Goal: Information Seeking & Learning: Learn about a topic

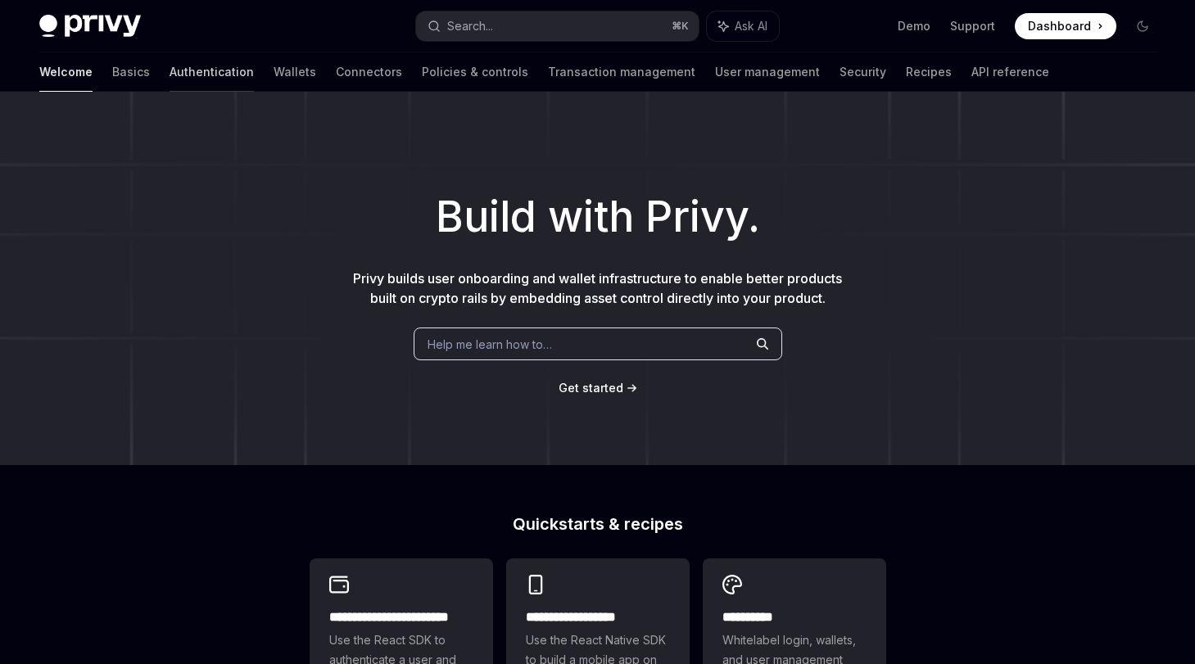
click at [170, 74] on link "Authentication" at bounding box center [212, 71] width 84 height 39
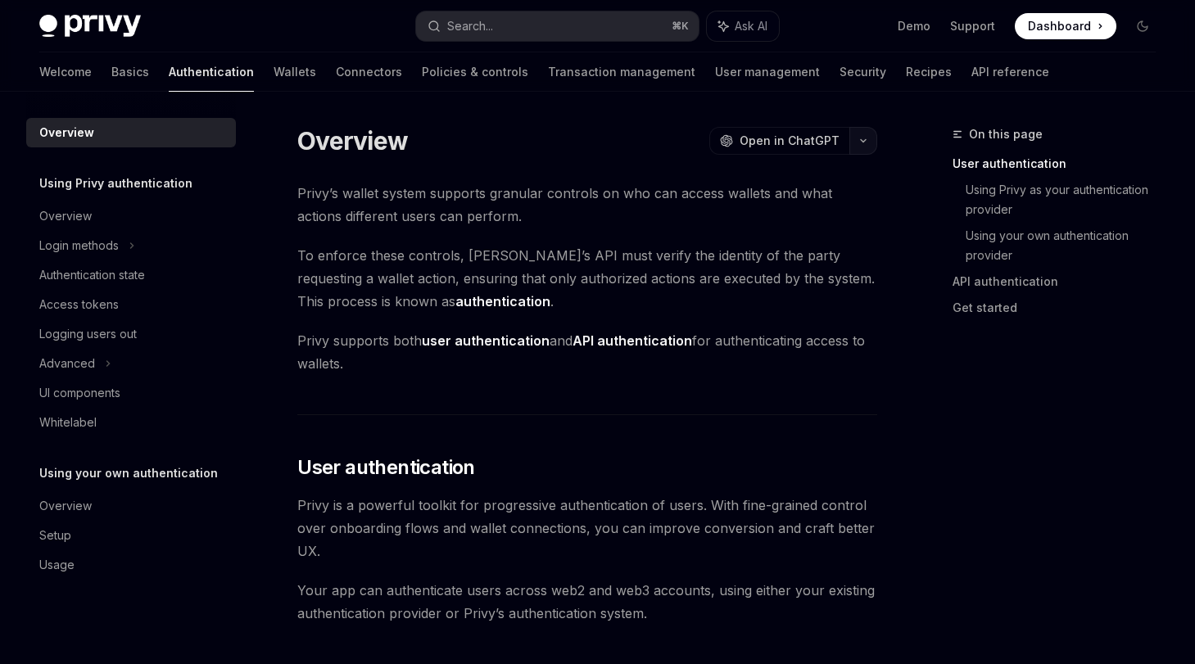
click at [866, 145] on button "button" at bounding box center [863, 141] width 28 height 28
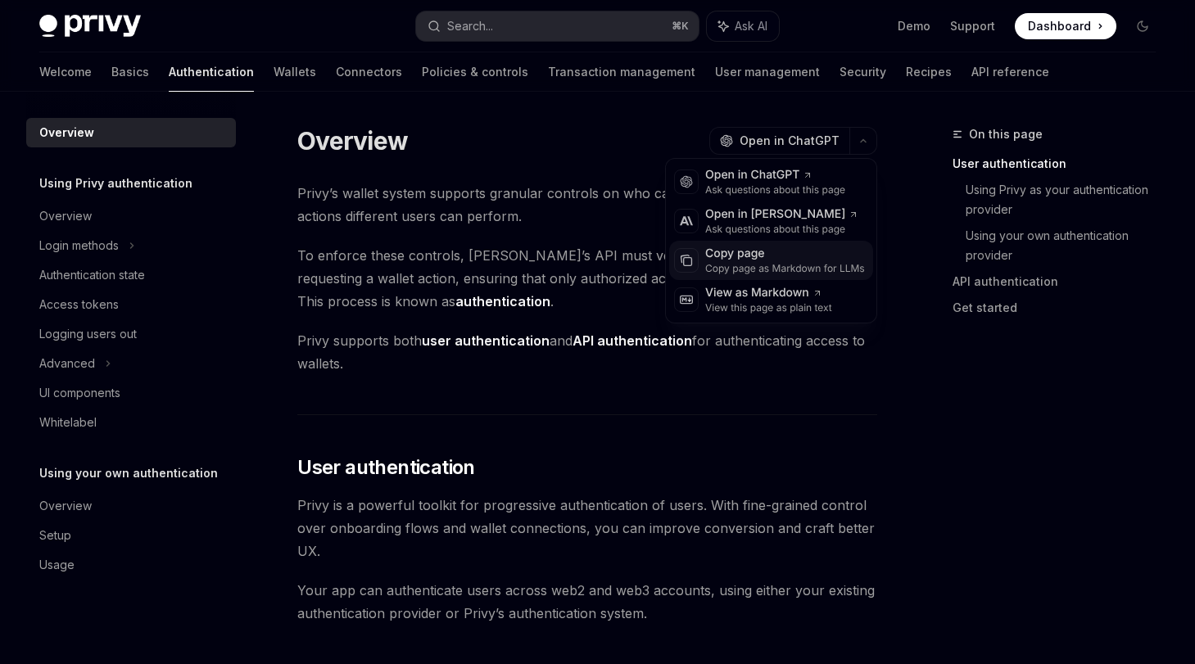
click at [804, 264] on div "Copy page as Markdown for LLMs" at bounding box center [785, 268] width 160 height 13
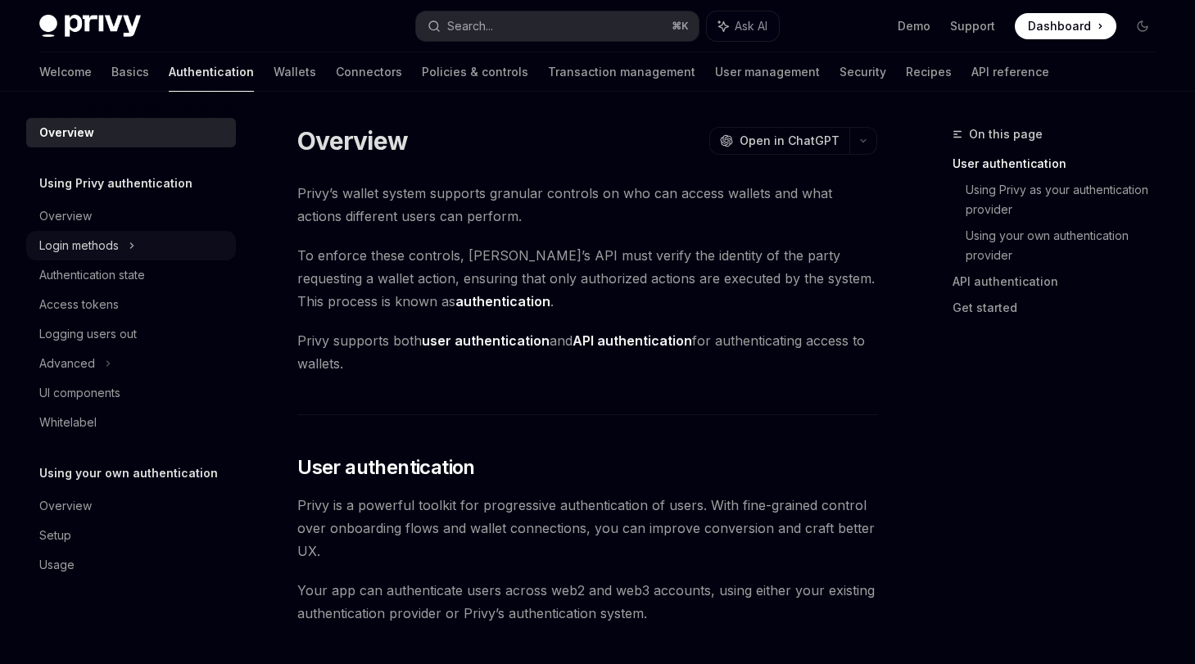
click at [102, 247] on div "Login methods" at bounding box center [78, 246] width 79 height 20
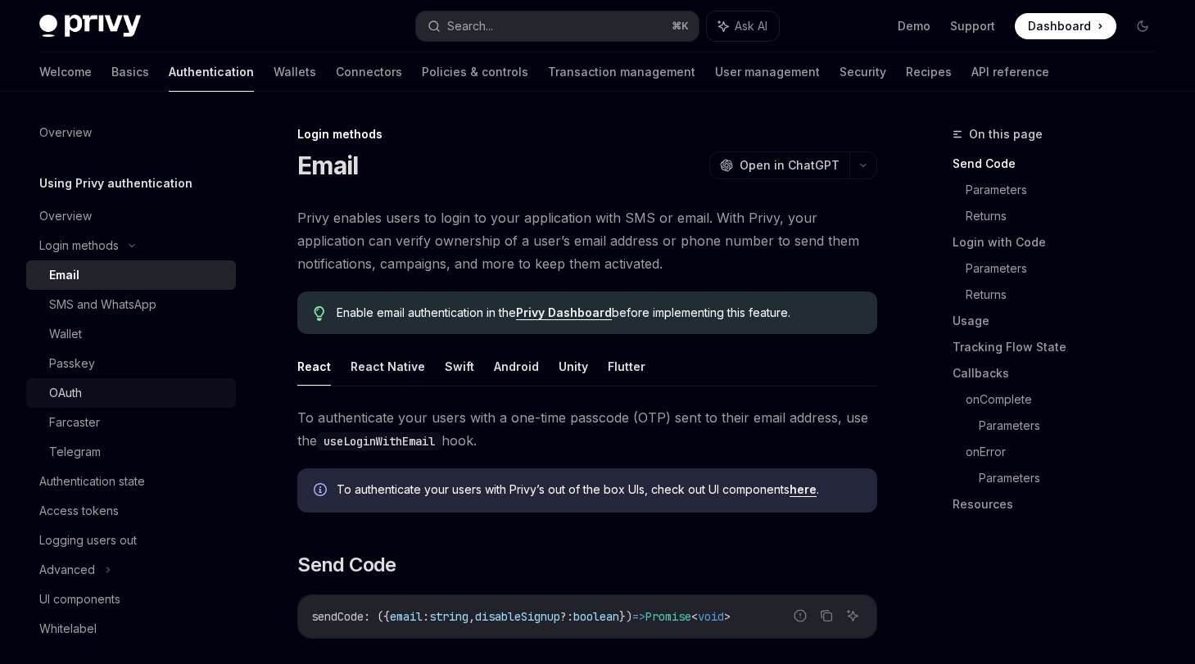
click at [185, 388] on div "OAuth" at bounding box center [137, 393] width 177 height 20
type textarea "*"
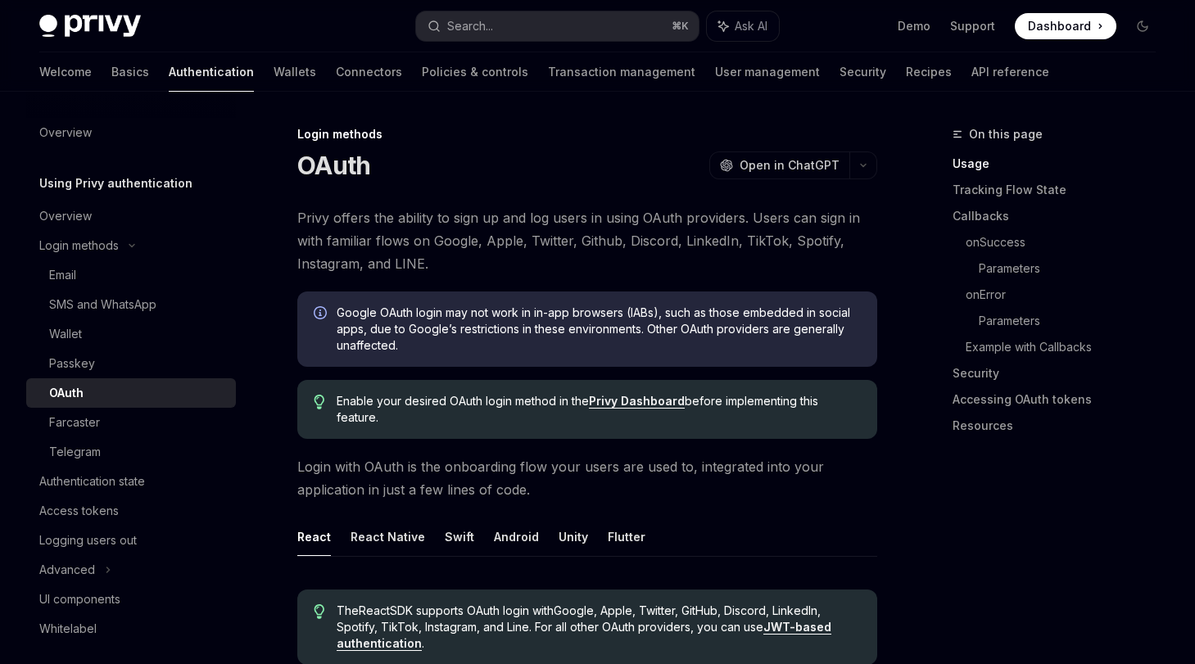
click at [867, 166] on icon "button" at bounding box center [863, 165] width 20 height 7
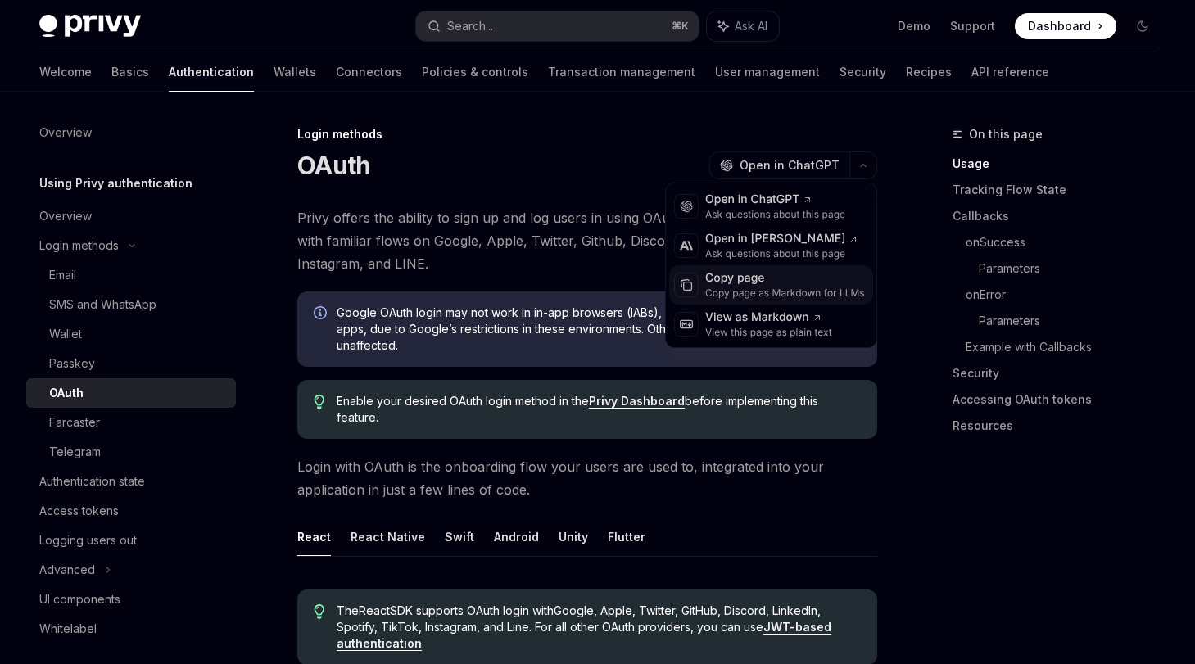
click at [776, 284] on div "Copy page" at bounding box center [785, 278] width 160 height 16
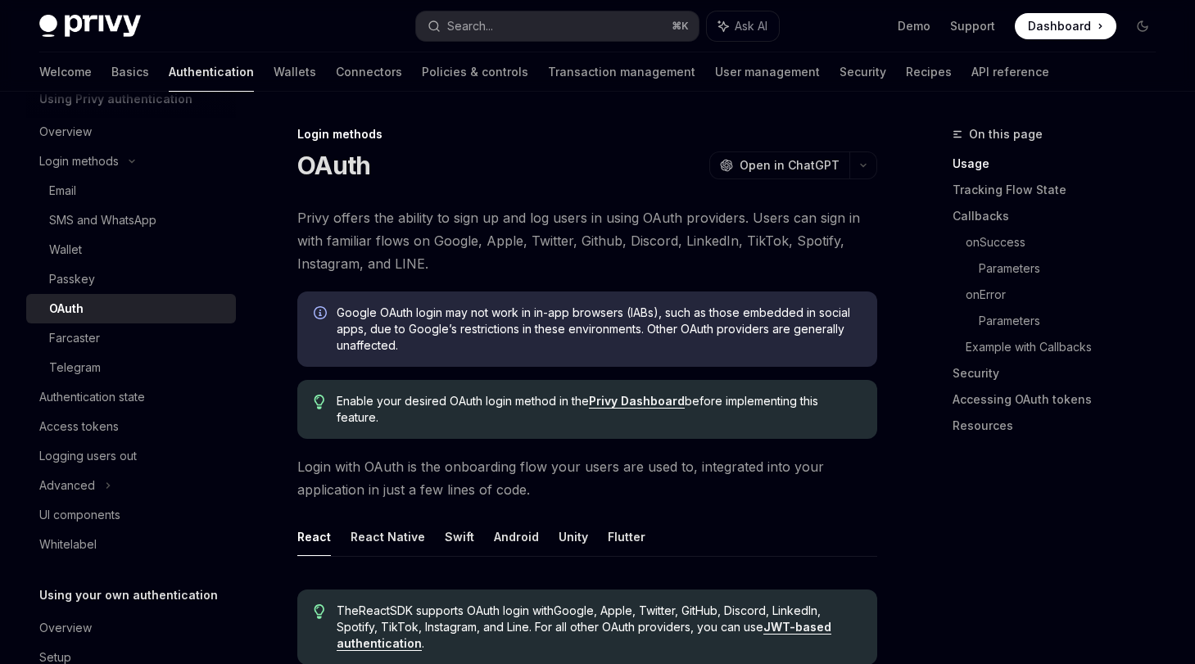
scroll to position [117, 0]
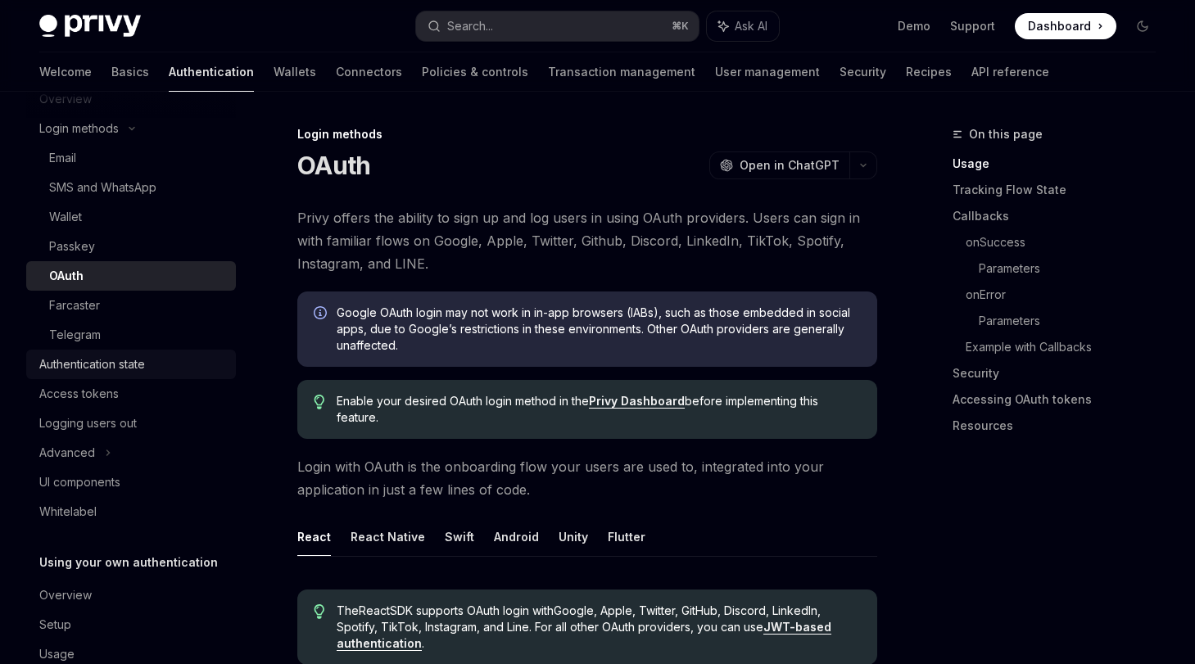
click at [107, 369] on div "Authentication state" at bounding box center [92, 365] width 106 height 20
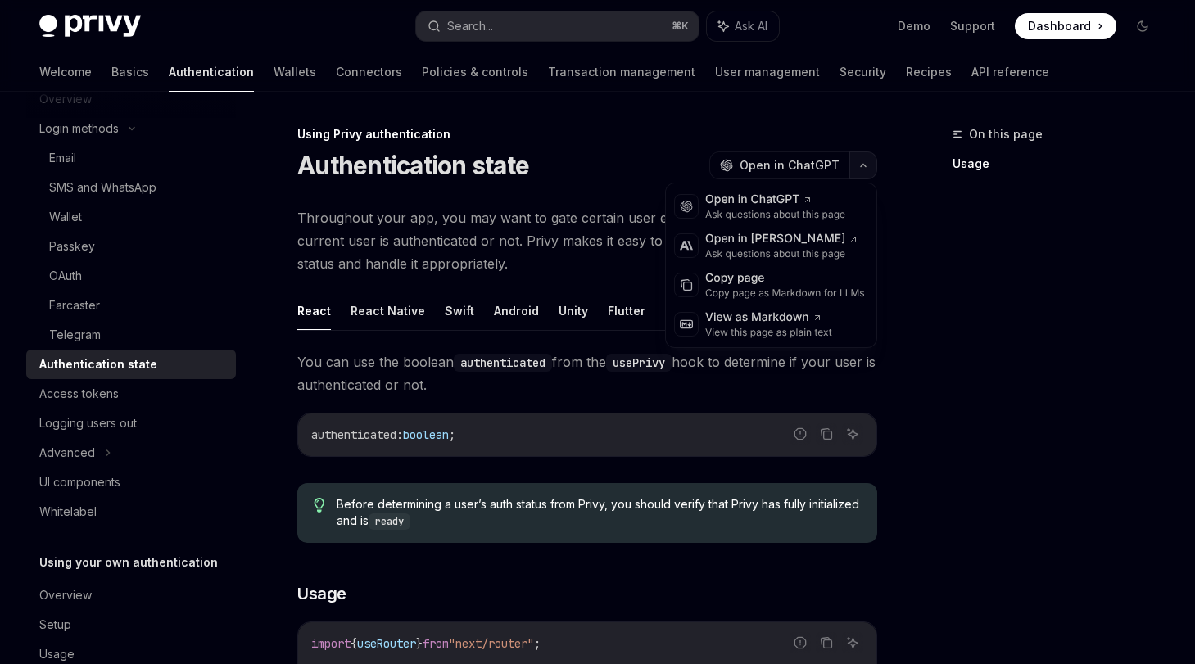
click at [875, 172] on button "button" at bounding box center [863, 166] width 28 height 28
click at [791, 278] on div "Copy page" at bounding box center [785, 278] width 160 height 16
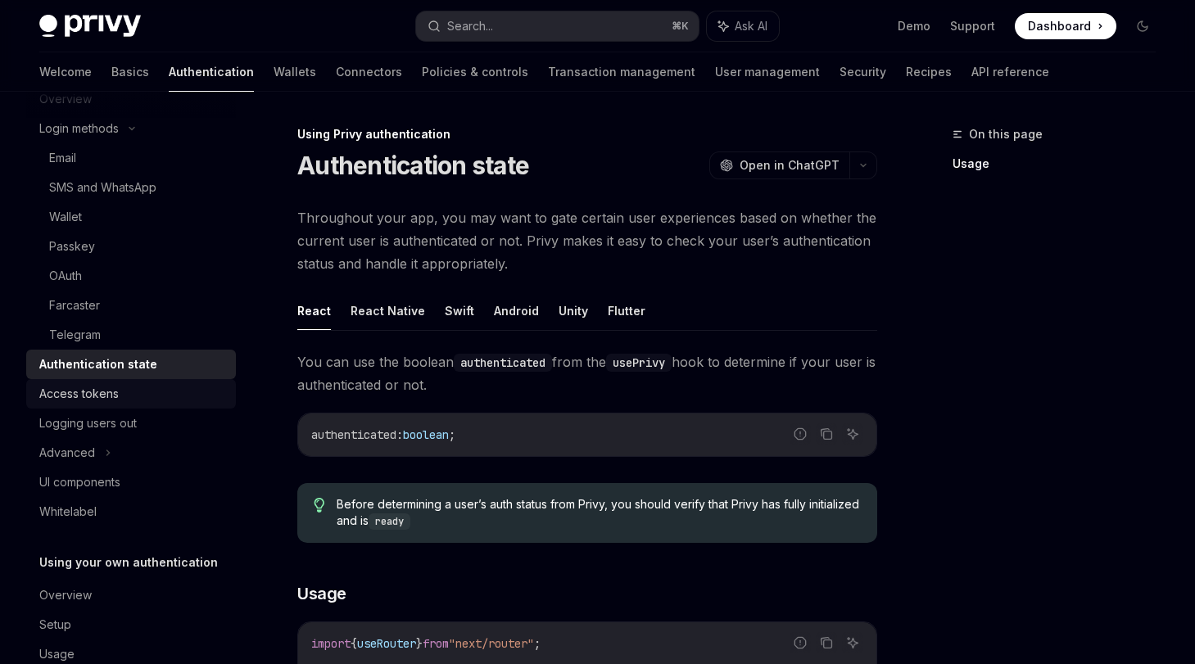
click at [76, 395] on div "Access tokens" at bounding box center [78, 394] width 79 height 20
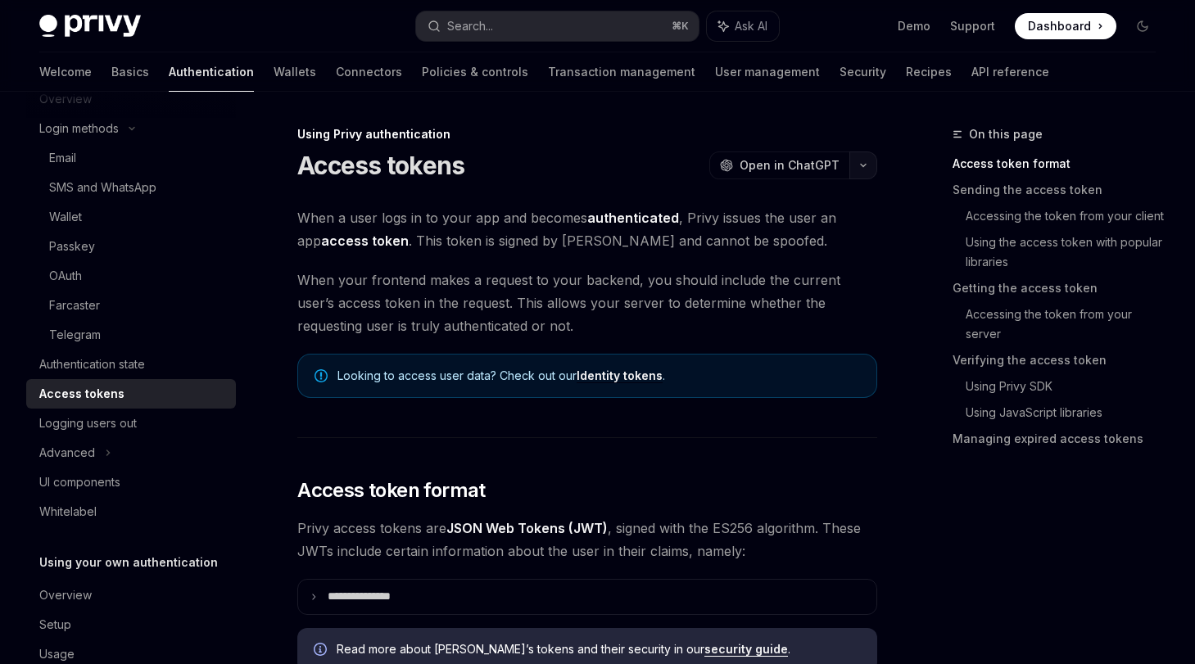
click at [865, 165] on icon "button" at bounding box center [863, 165] width 20 height 7
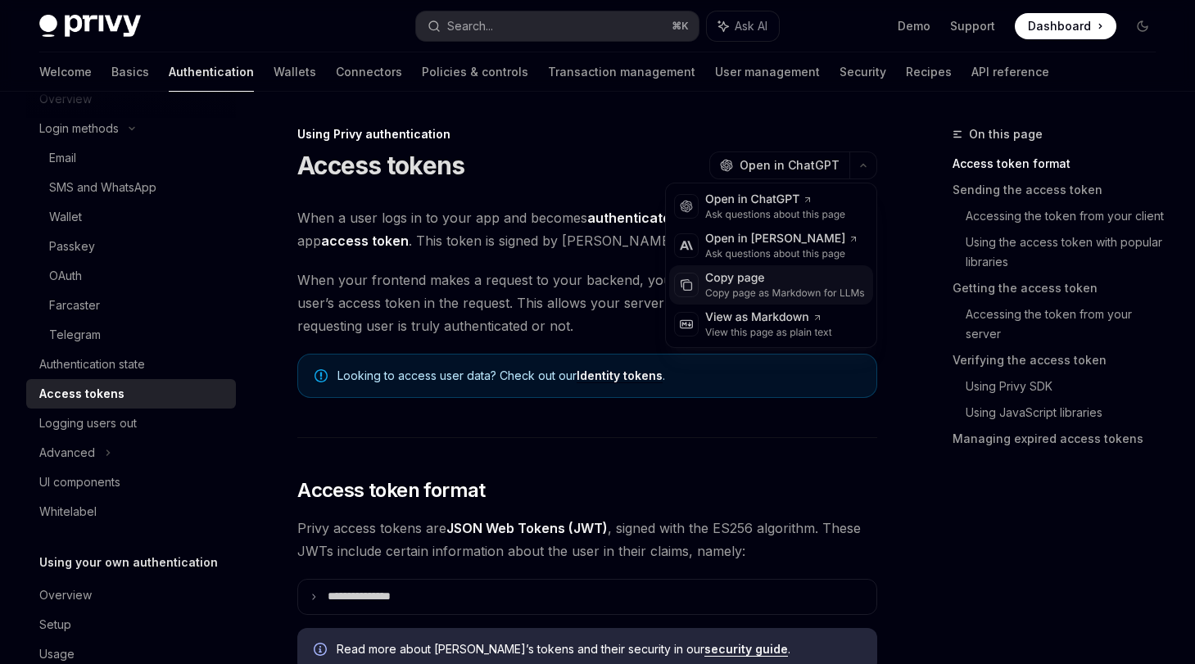
click at [771, 281] on div "Copy page" at bounding box center [785, 278] width 160 height 16
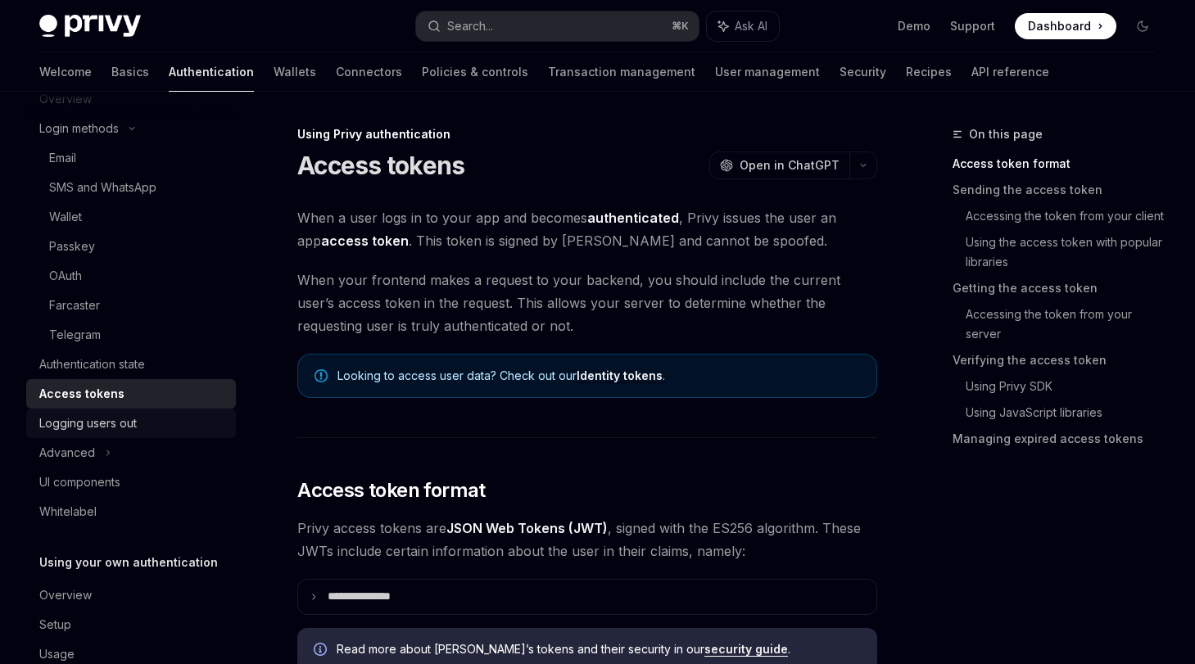
click at [98, 425] on div "Logging users out" at bounding box center [87, 424] width 97 height 20
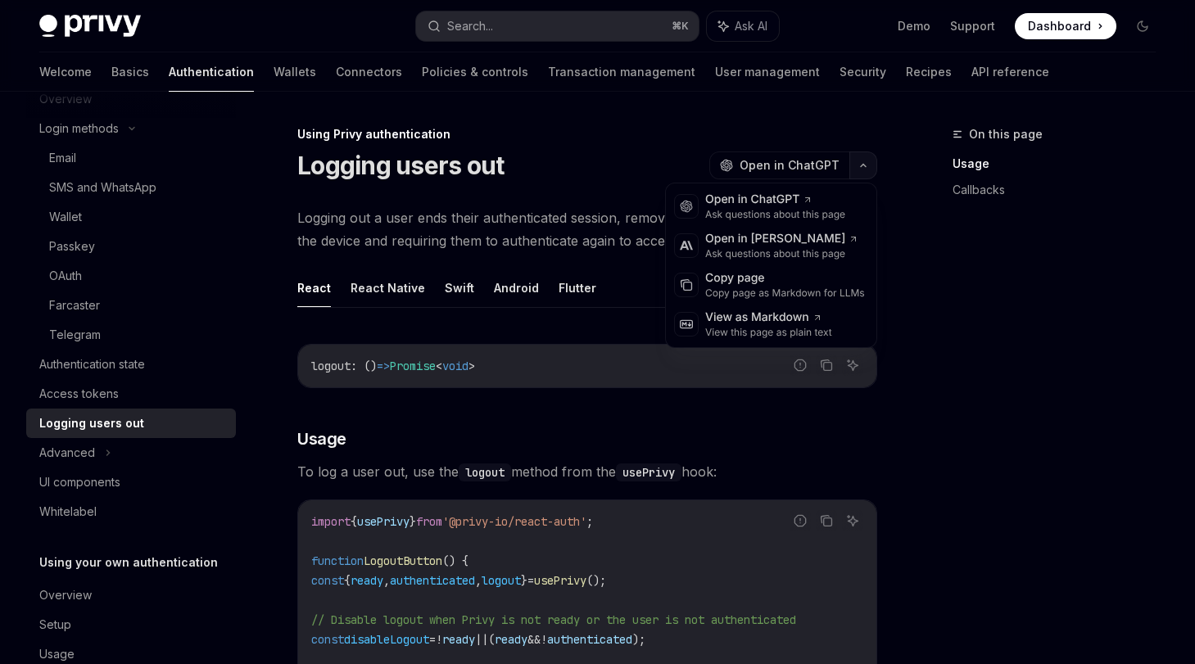
click at [863, 173] on button "button" at bounding box center [863, 166] width 28 height 28
click at [745, 276] on div "Copy page" at bounding box center [785, 278] width 160 height 16
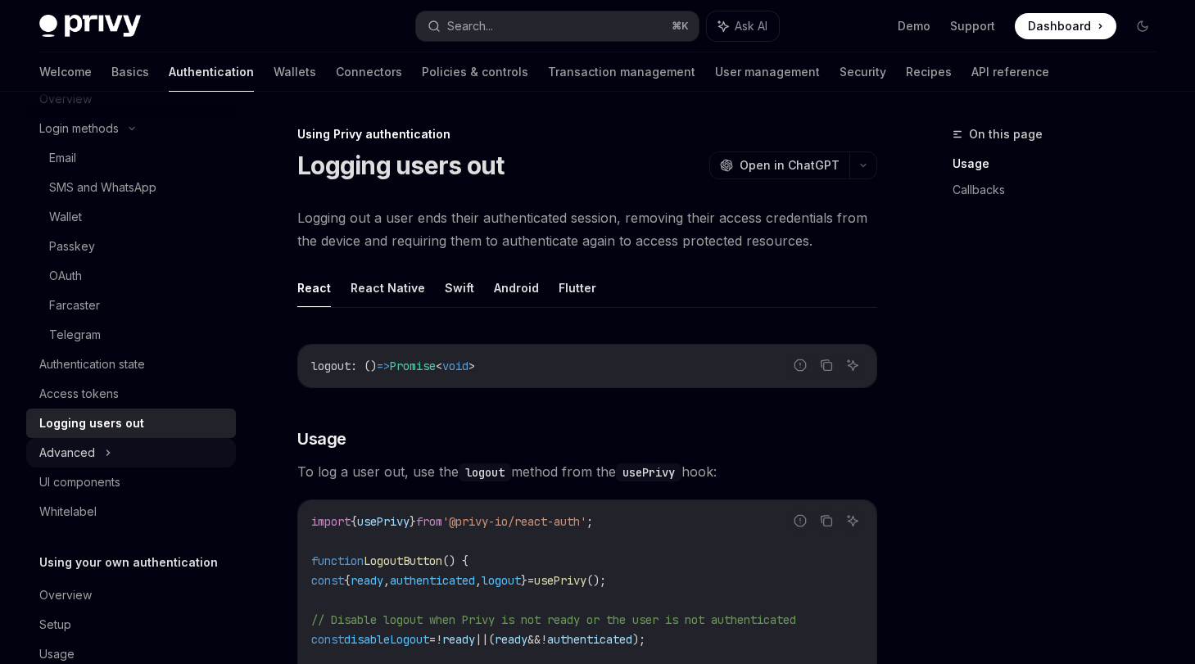
click at [97, 455] on div "Advanced" at bounding box center [131, 452] width 210 height 29
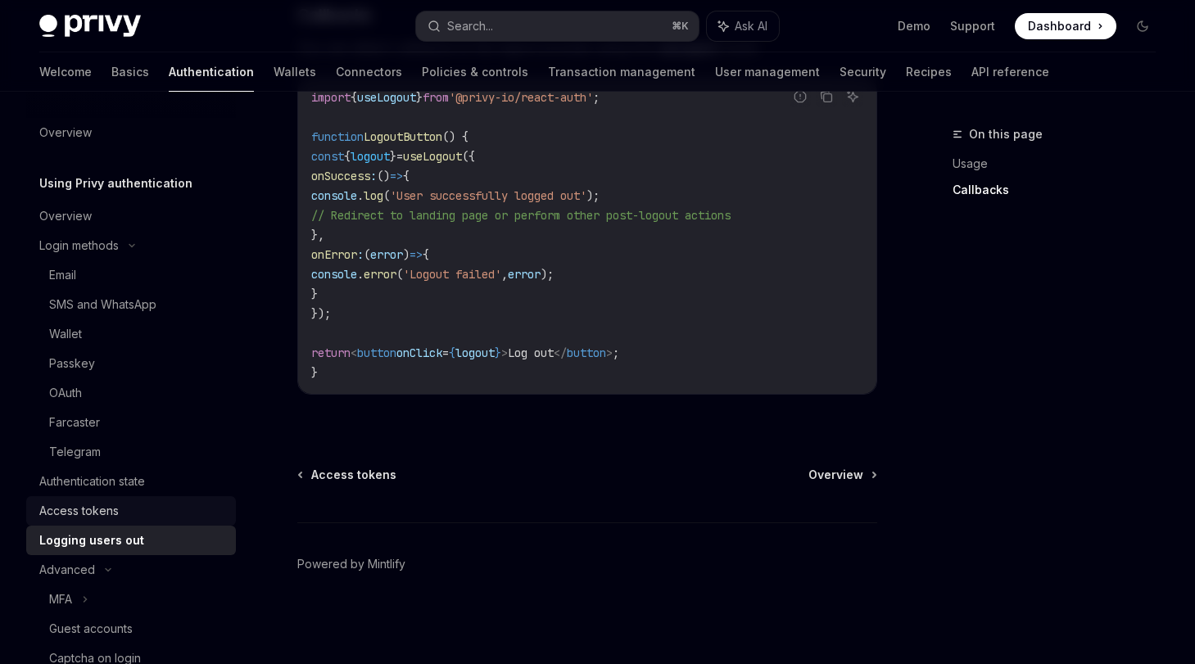
click at [107, 515] on div "Access tokens" at bounding box center [78, 511] width 79 height 20
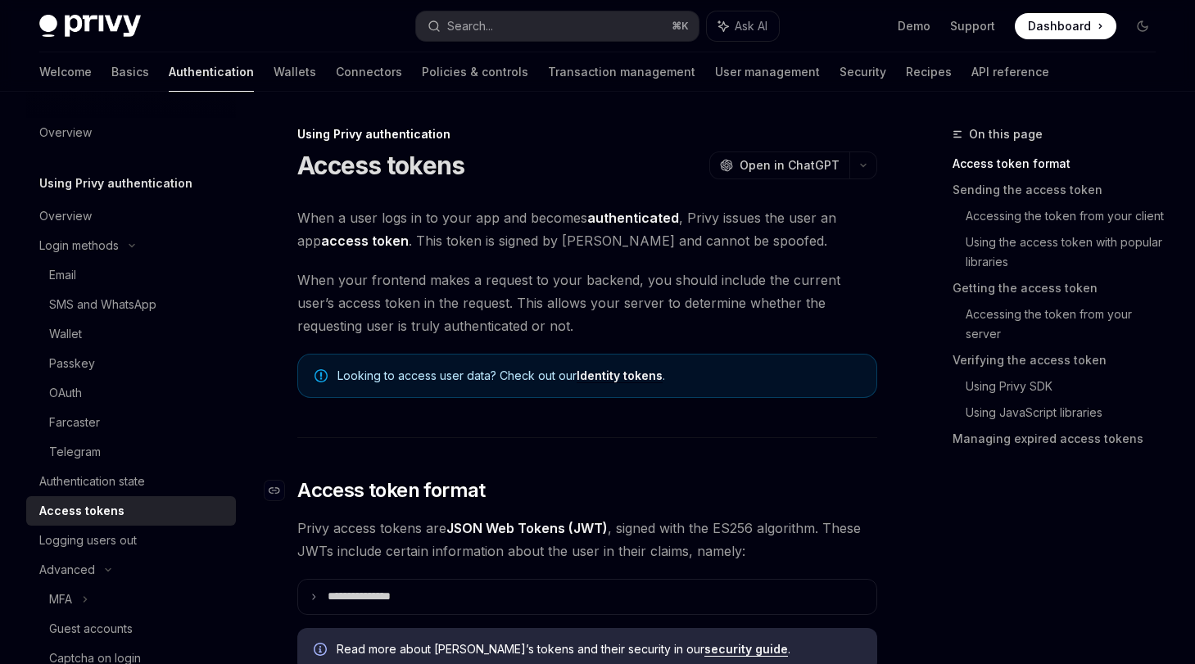
click at [550, 478] on h2 "​ Access token format" at bounding box center [587, 491] width 580 height 26
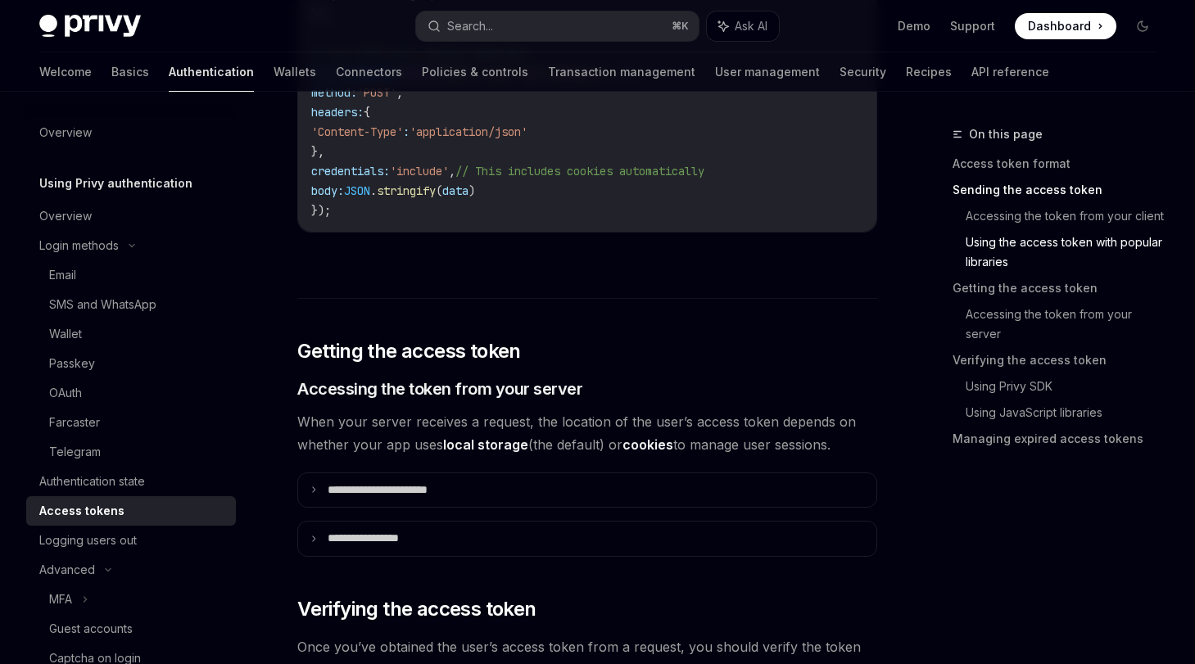
scroll to position [1900, 0]
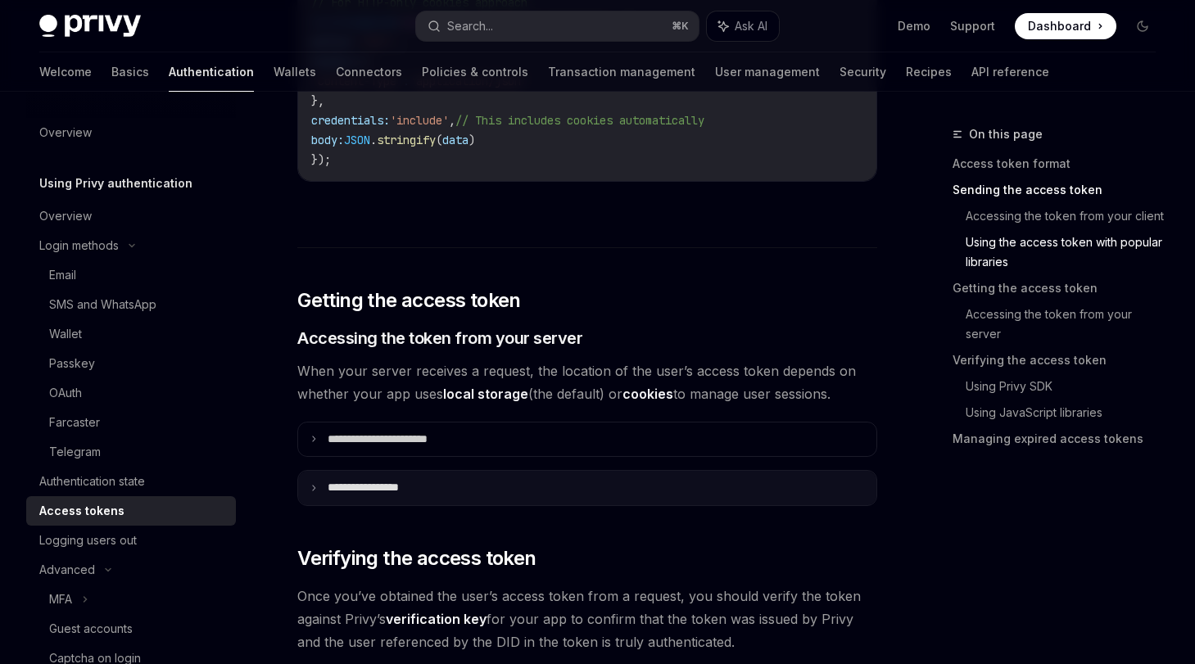
click at [574, 485] on summary "**********" at bounding box center [587, 488] width 578 height 34
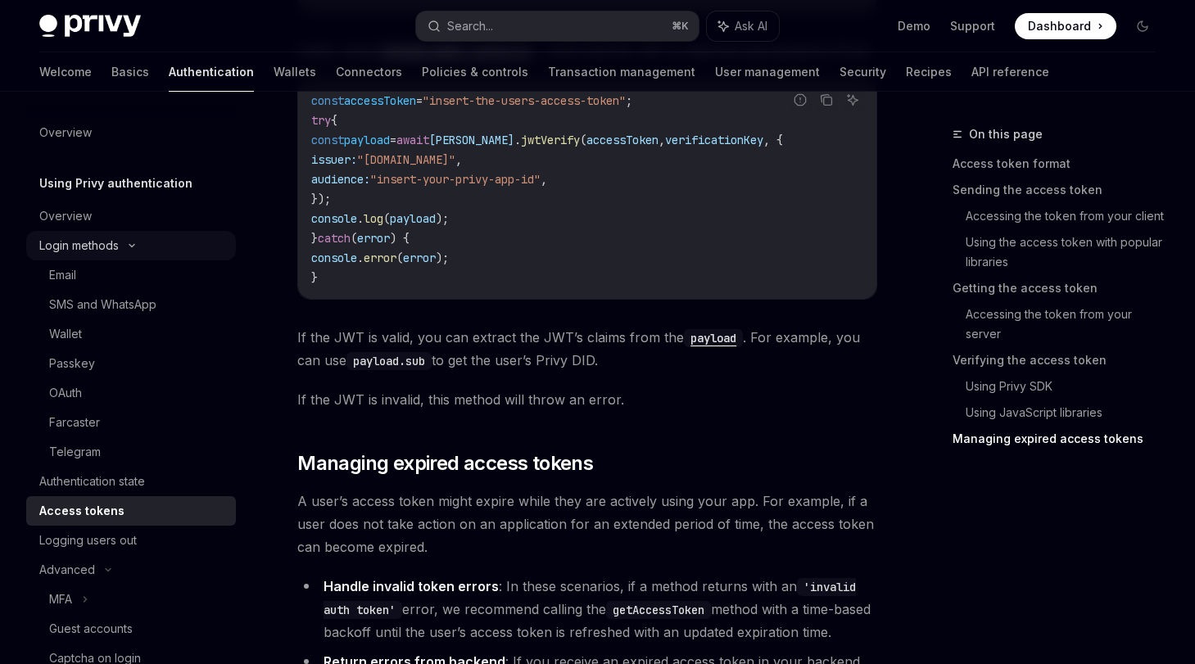
scroll to position [4336, 0]
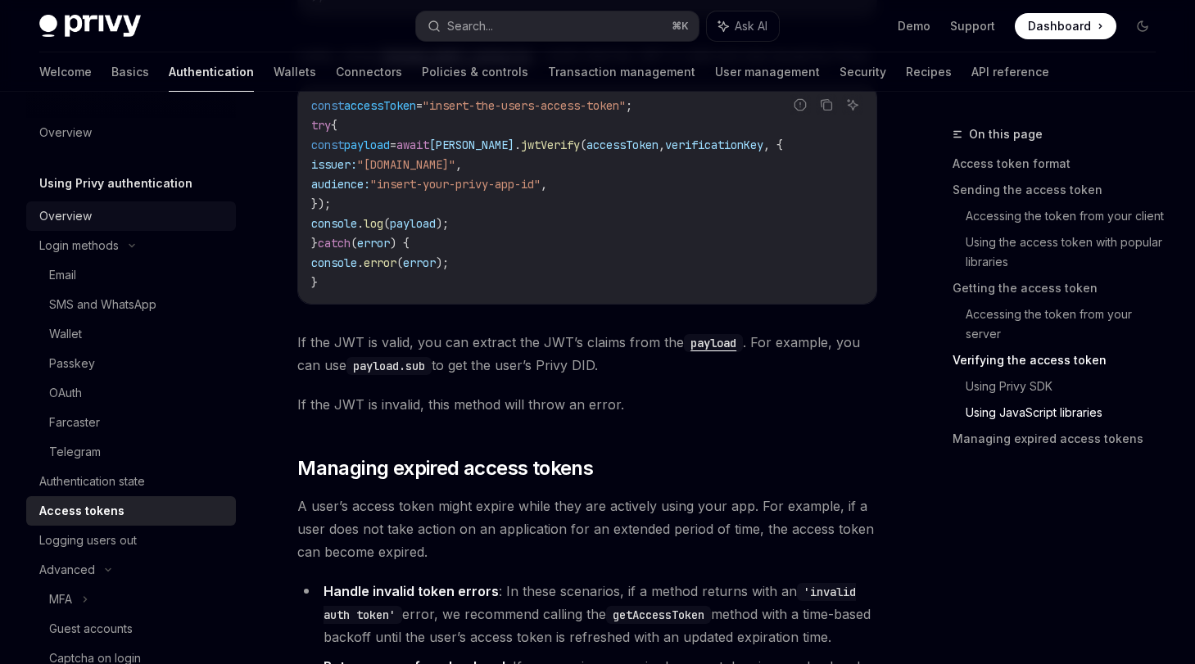
click at [88, 213] on div "Overview" at bounding box center [65, 216] width 52 height 20
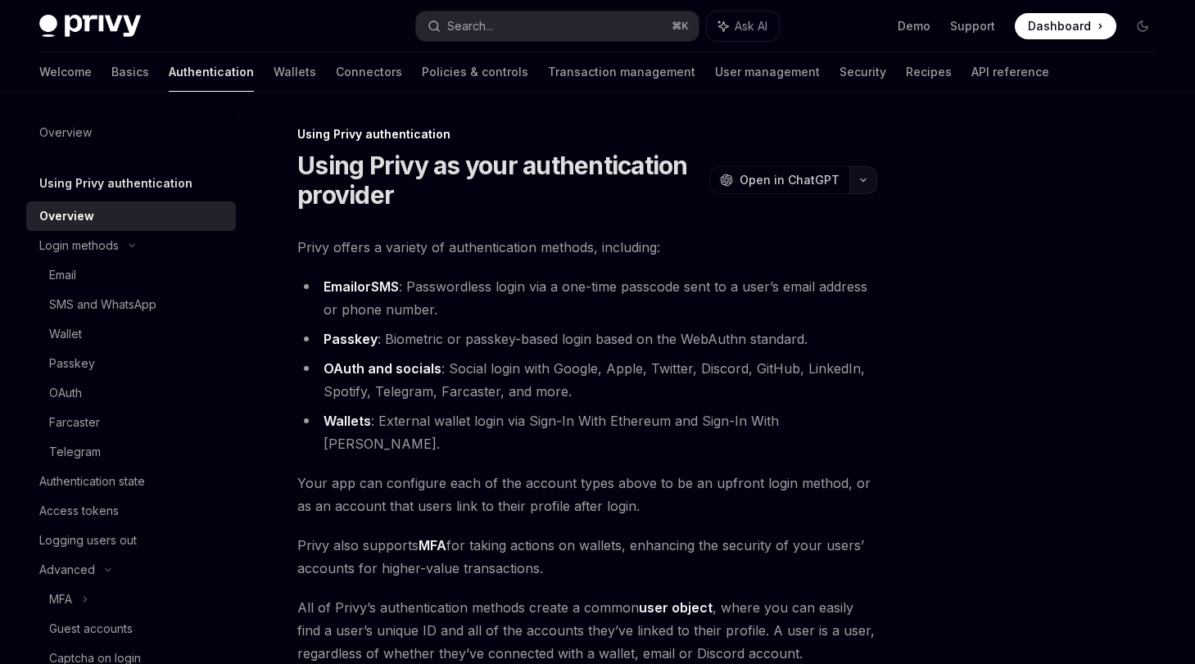
click at [865, 183] on button "button" at bounding box center [863, 180] width 28 height 28
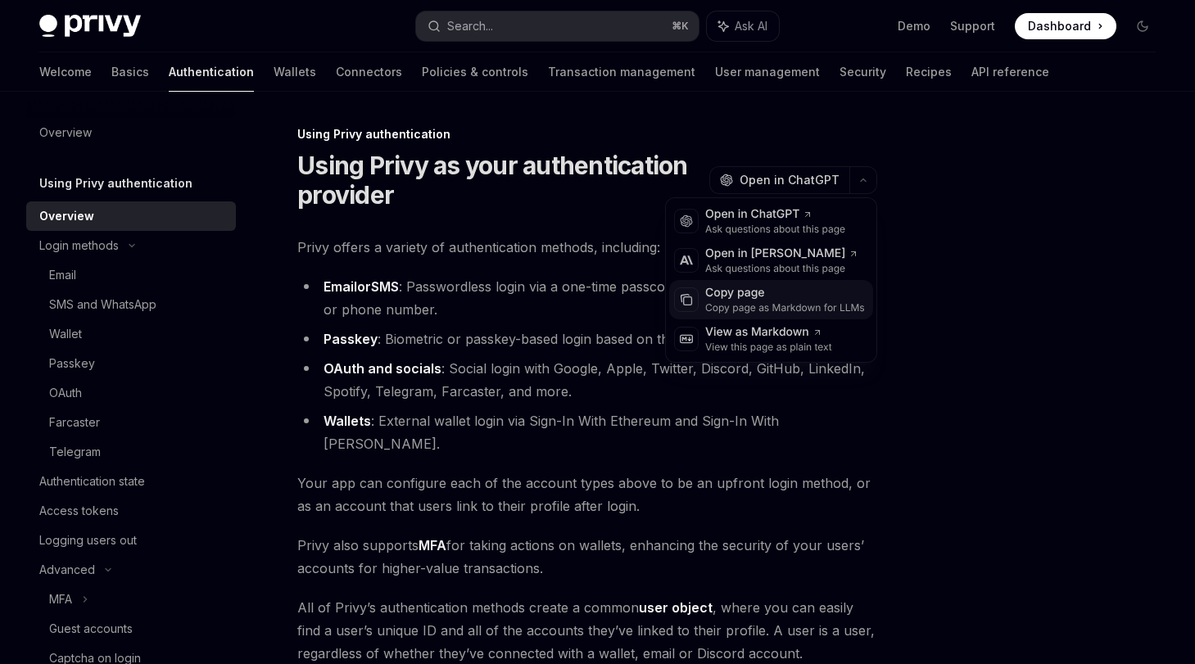
click at [787, 301] on div "Copy page as Markdown for LLMs" at bounding box center [785, 307] width 160 height 13
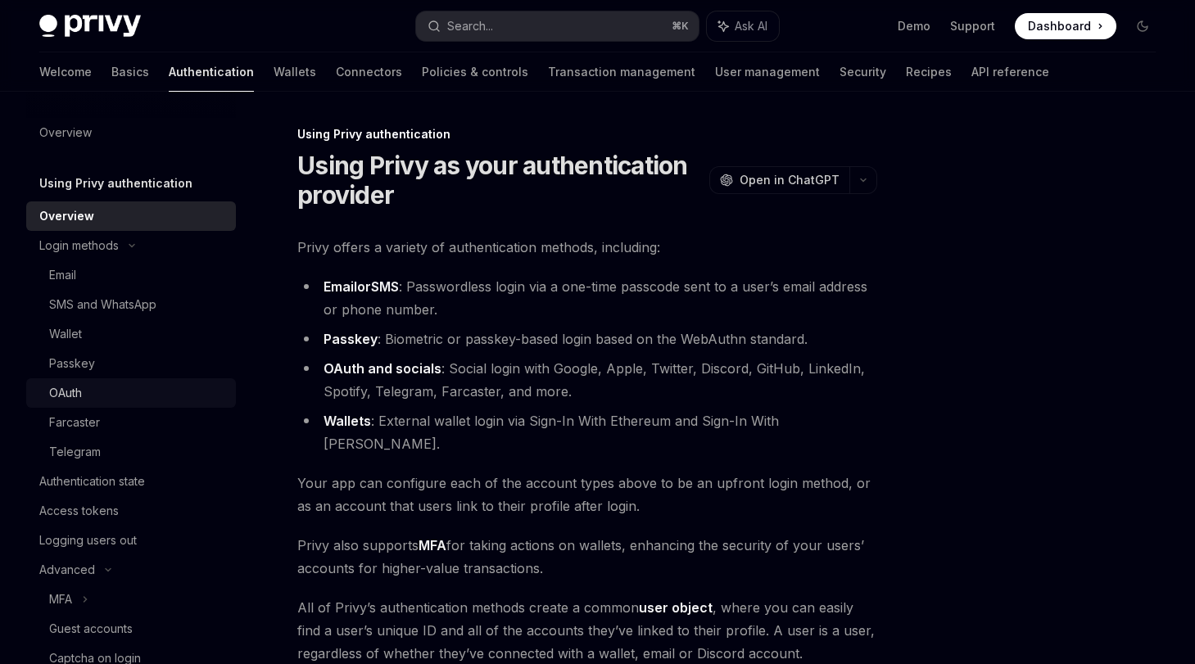
click at [71, 397] on div "OAuth" at bounding box center [65, 393] width 33 height 20
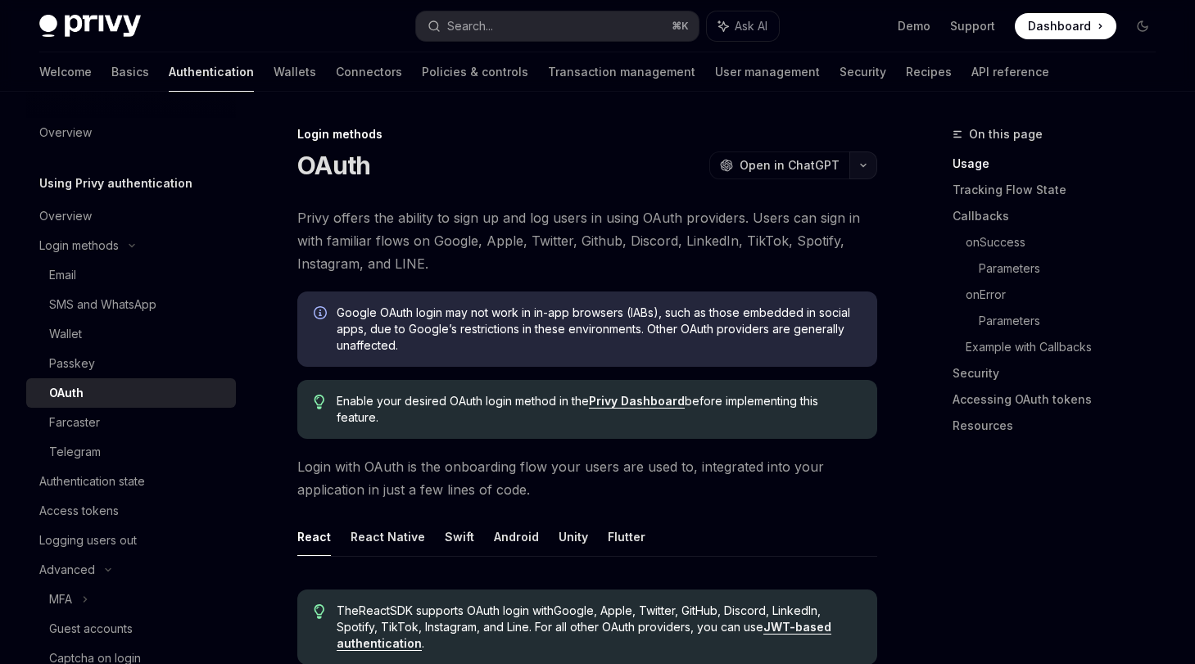
click at [856, 167] on icon "button" at bounding box center [863, 165] width 20 height 7
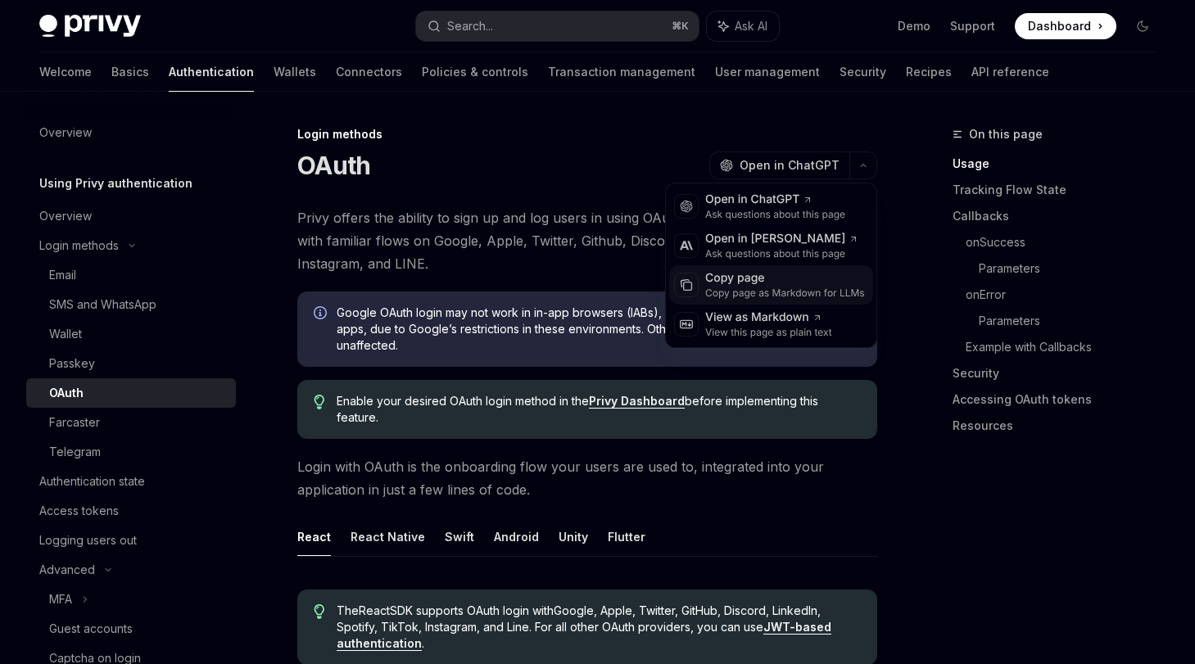
click at [780, 287] on div "Copy page as Markdown for LLMs" at bounding box center [785, 293] width 160 height 13
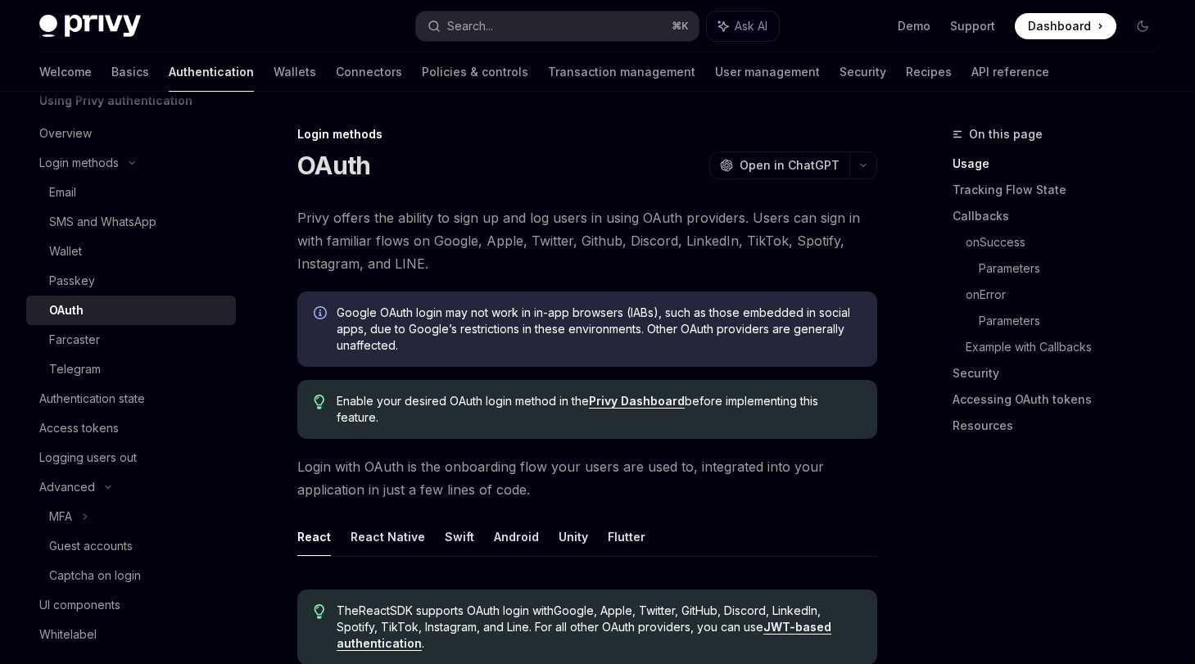
scroll to position [116, 0]
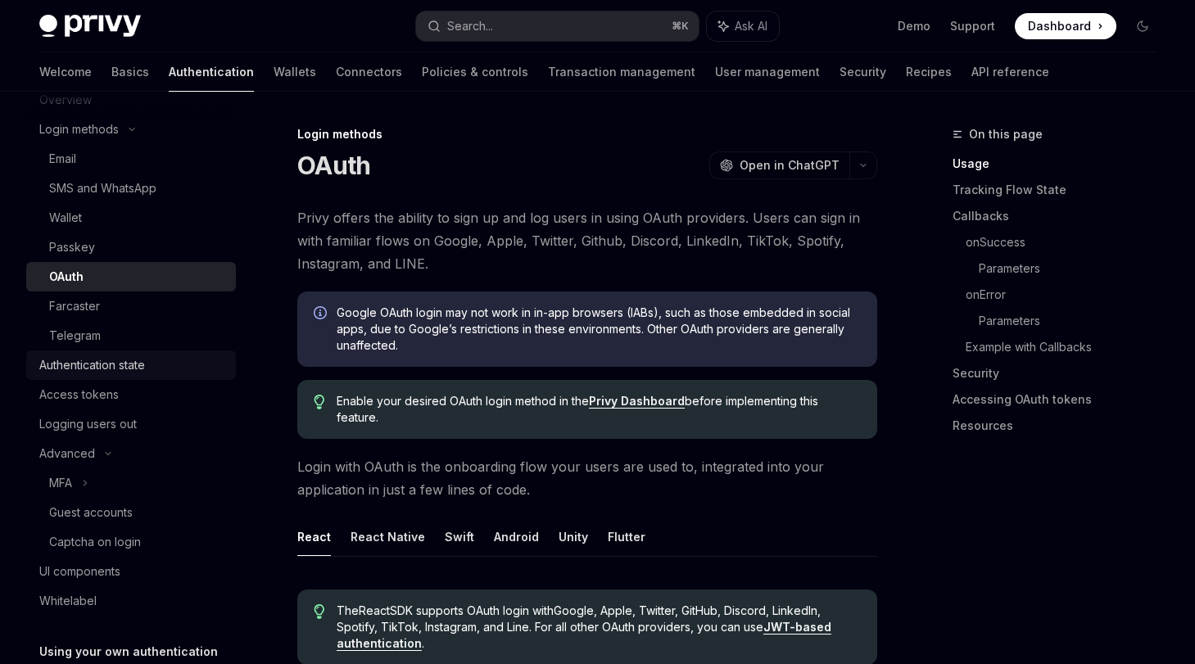
click at [95, 368] on div "Authentication state" at bounding box center [92, 365] width 106 height 20
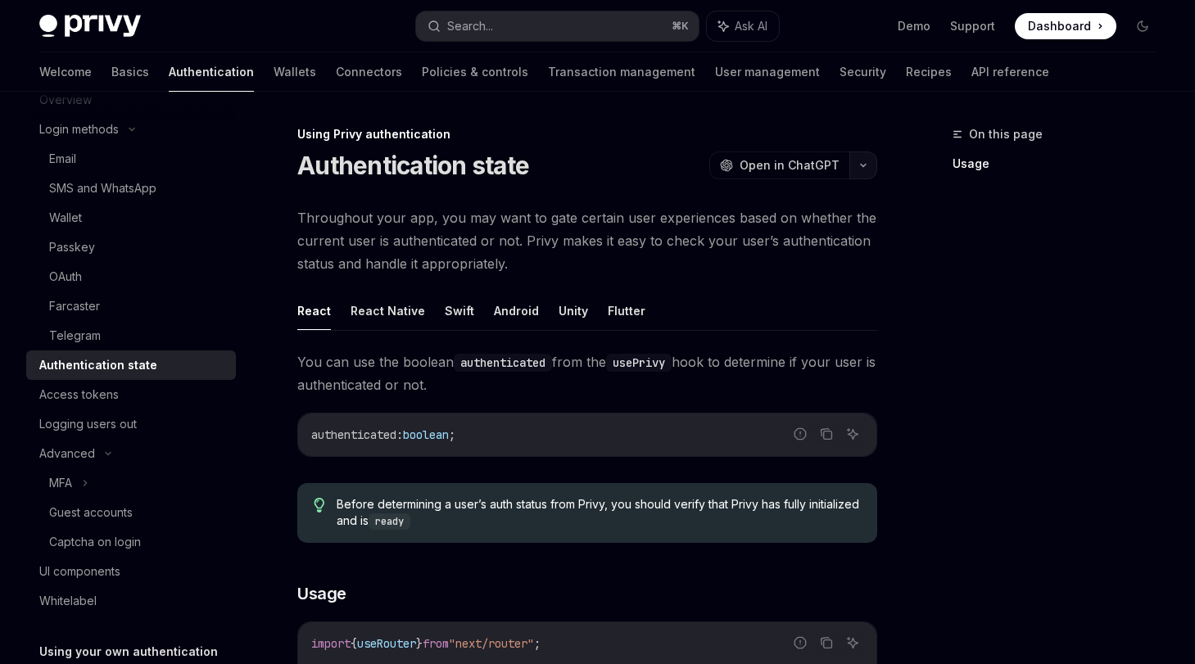
click at [867, 169] on button "button" at bounding box center [863, 166] width 28 height 28
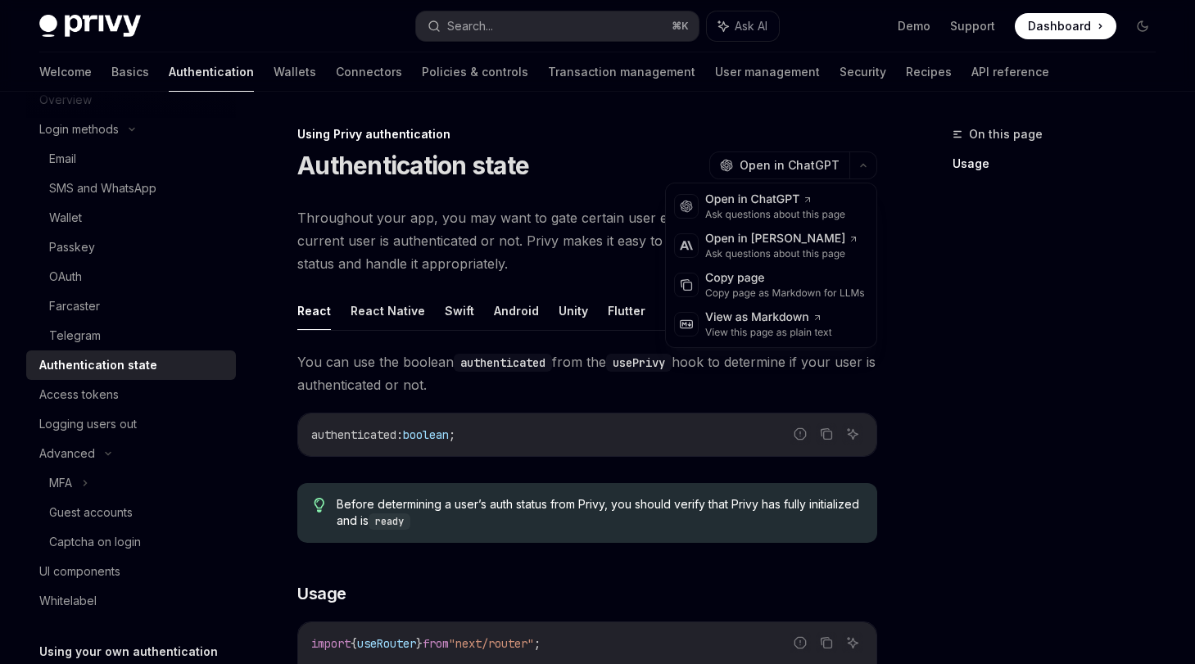
drag, startPoint x: 794, startPoint y: 283, endPoint x: 1040, endPoint y: 256, distance: 248.0
click at [795, 283] on div "Copy page" at bounding box center [785, 278] width 160 height 16
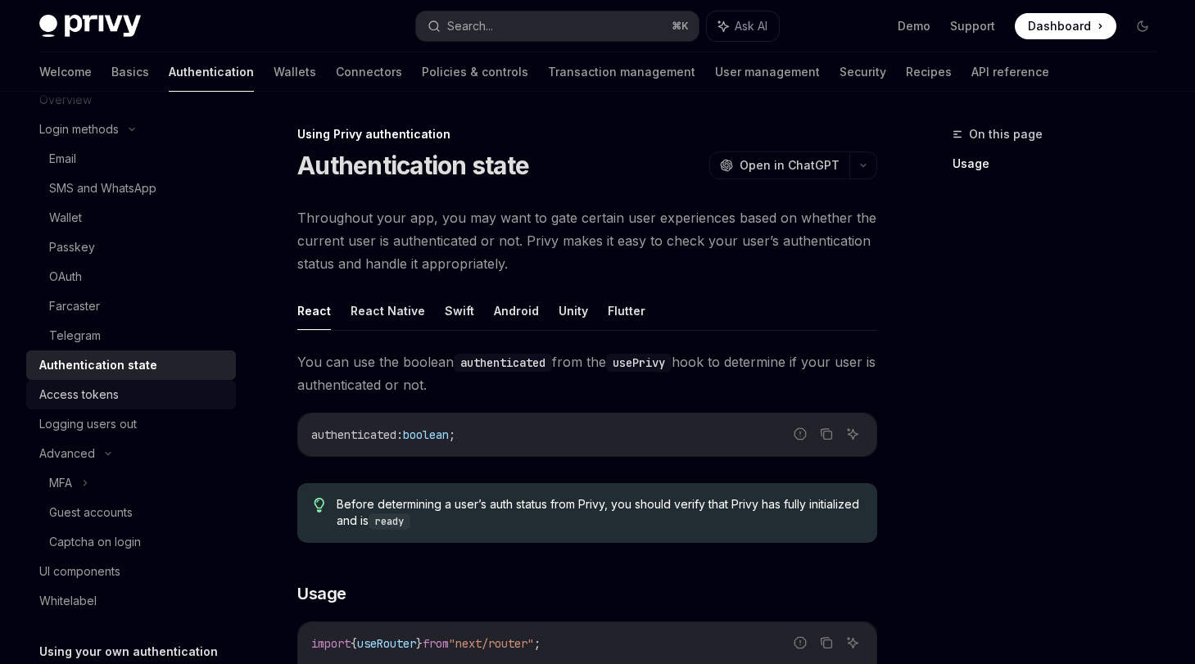
click at [88, 398] on div "Access tokens" at bounding box center [78, 395] width 79 height 20
type textarea "*"
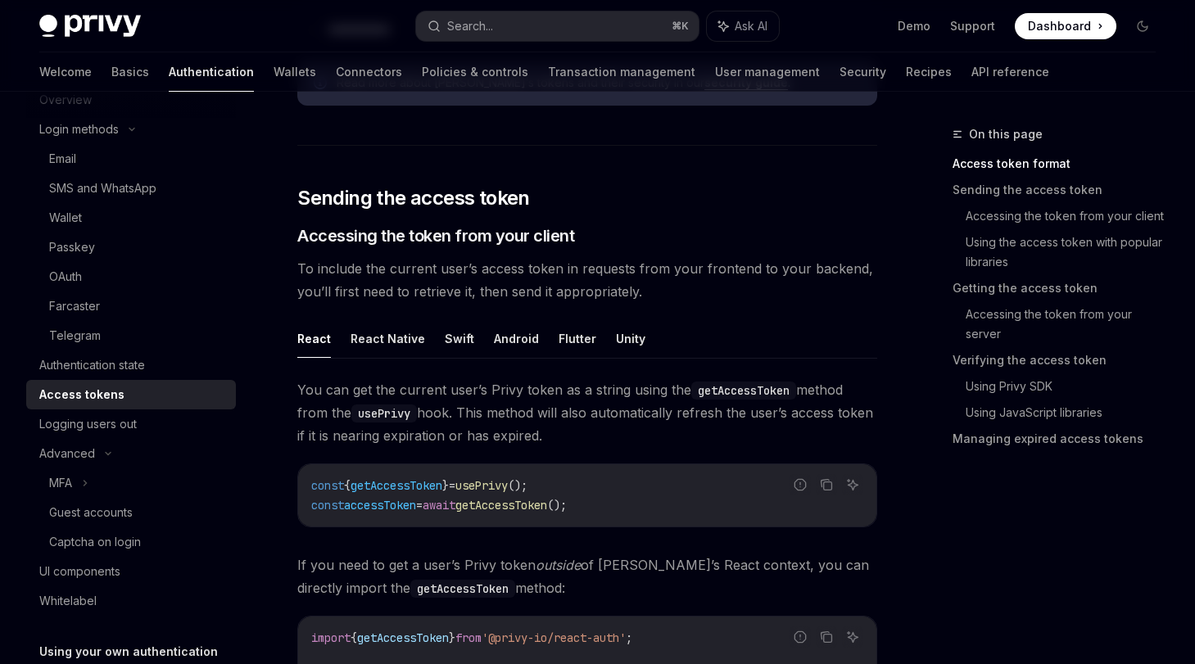
scroll to position [312, 0]
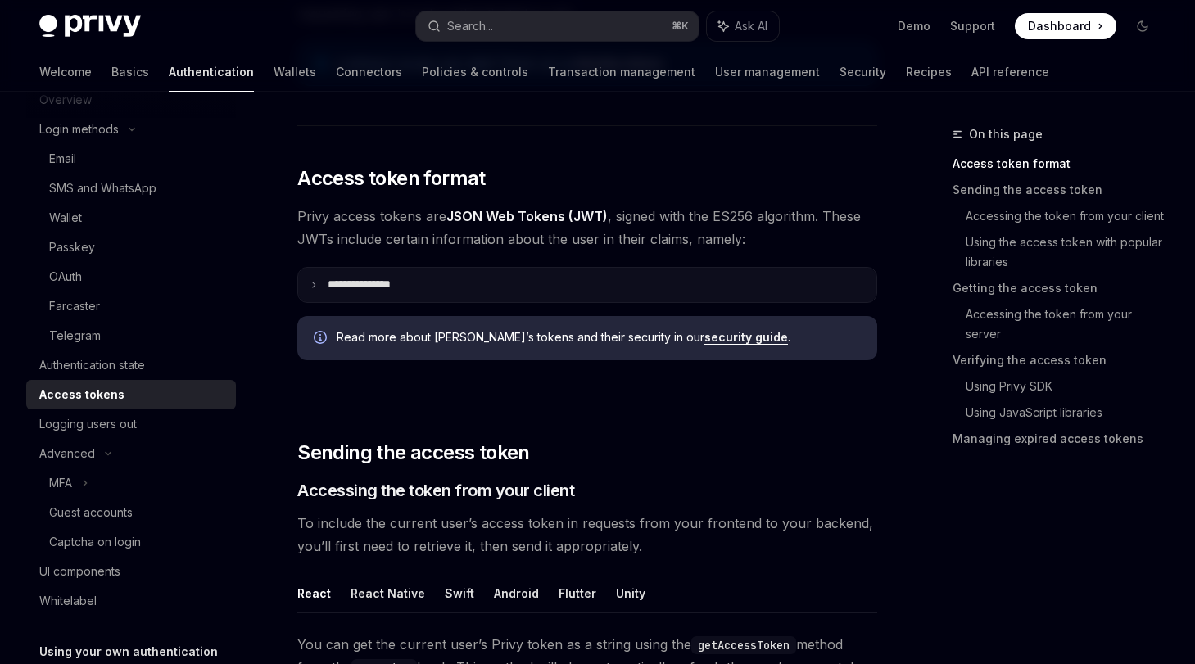
click at [309, 282] on summary "**********" at bounding box center [587, 285] width 578 height 34
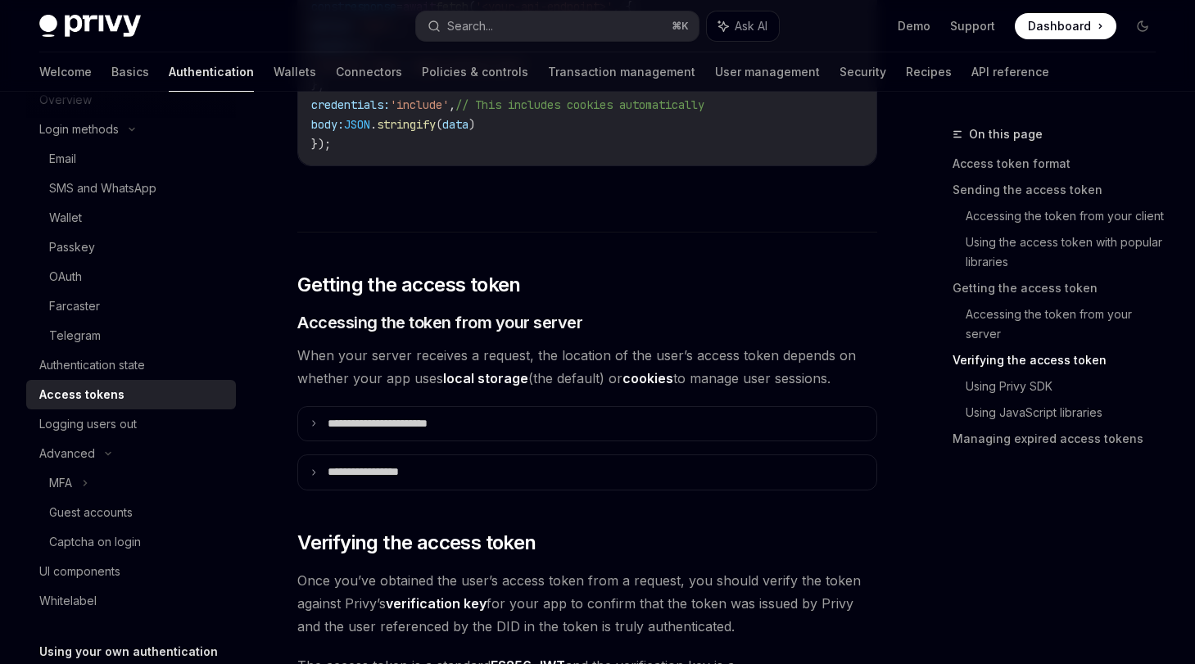
scroll to position [2534, 0]
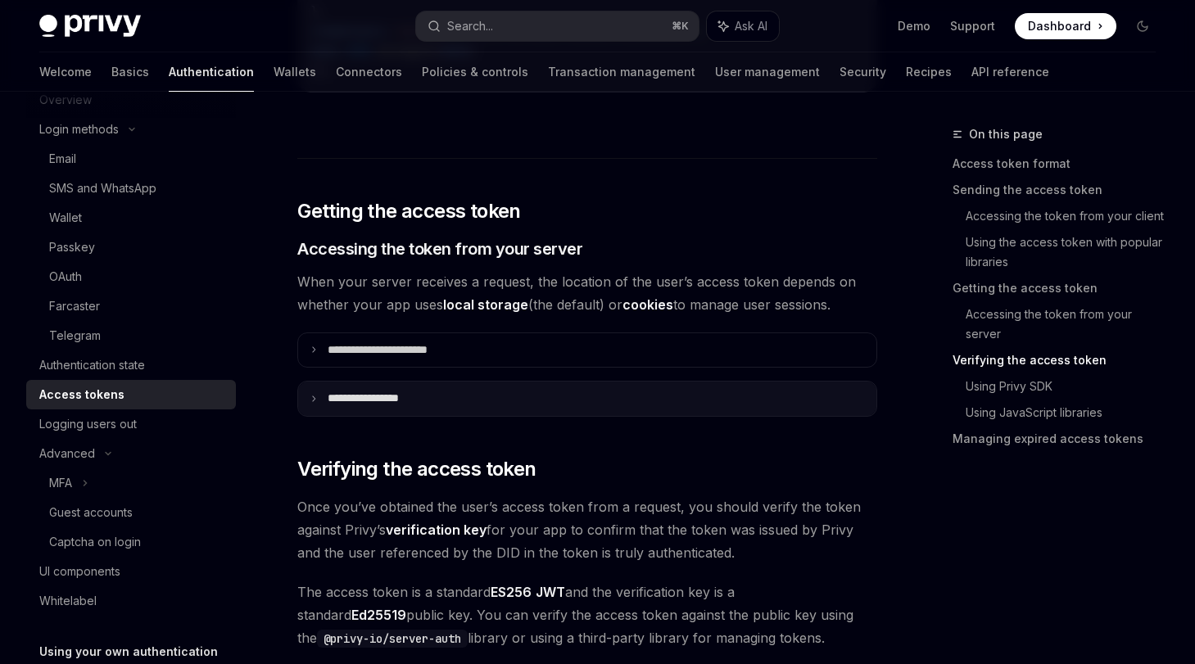
click at [618, 396] on summary "**********" at bounding box center [587, 399] width 578 height 34
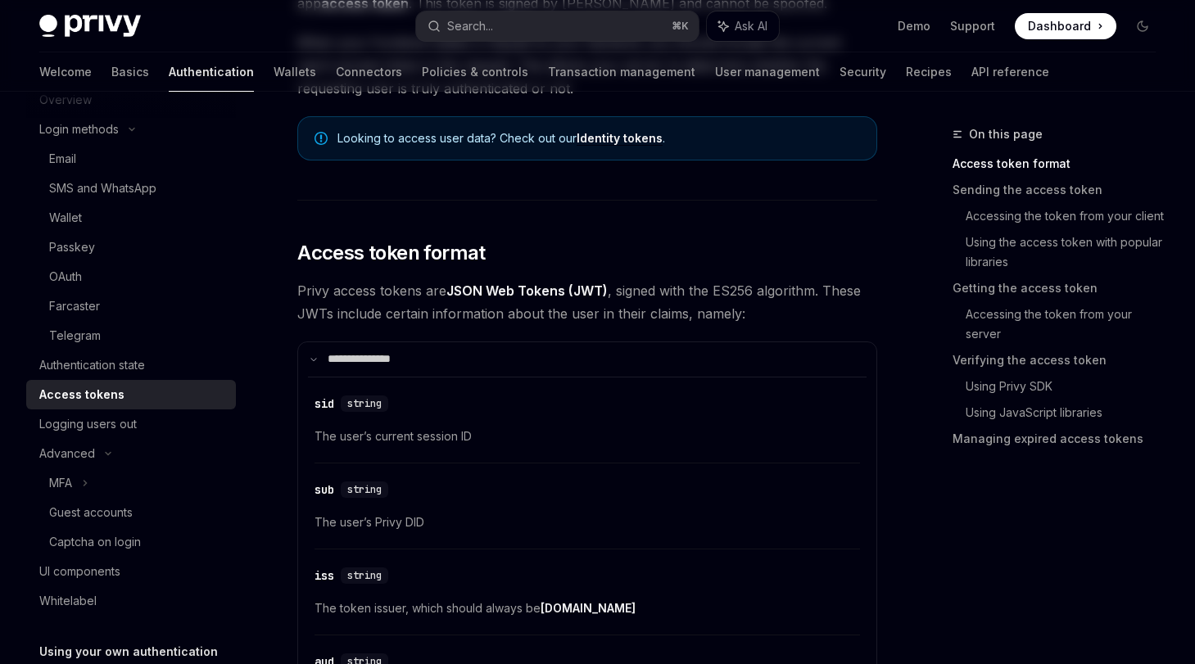
scroll to position [0, 0]
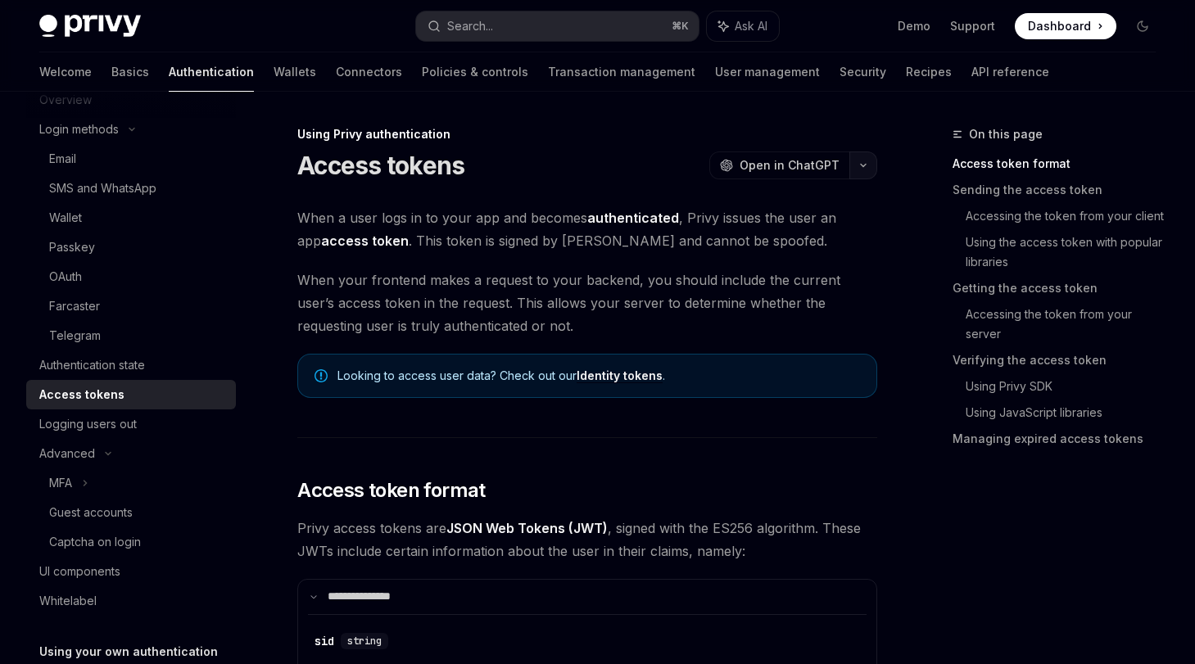
click at [867, 170] on button "button" at bounding box center [863, 166] width 28 height 28
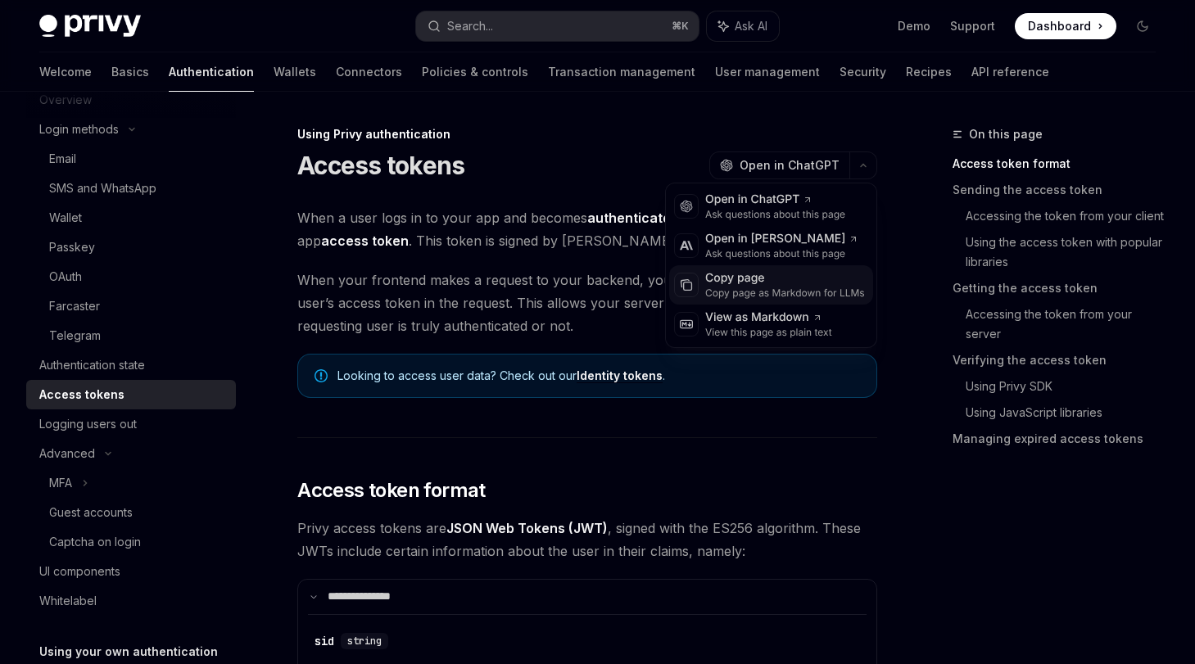
click at [779, 287] on div "Copy page as Markdown for LLMs" at bounding box center [785, 293] width 160 height 13
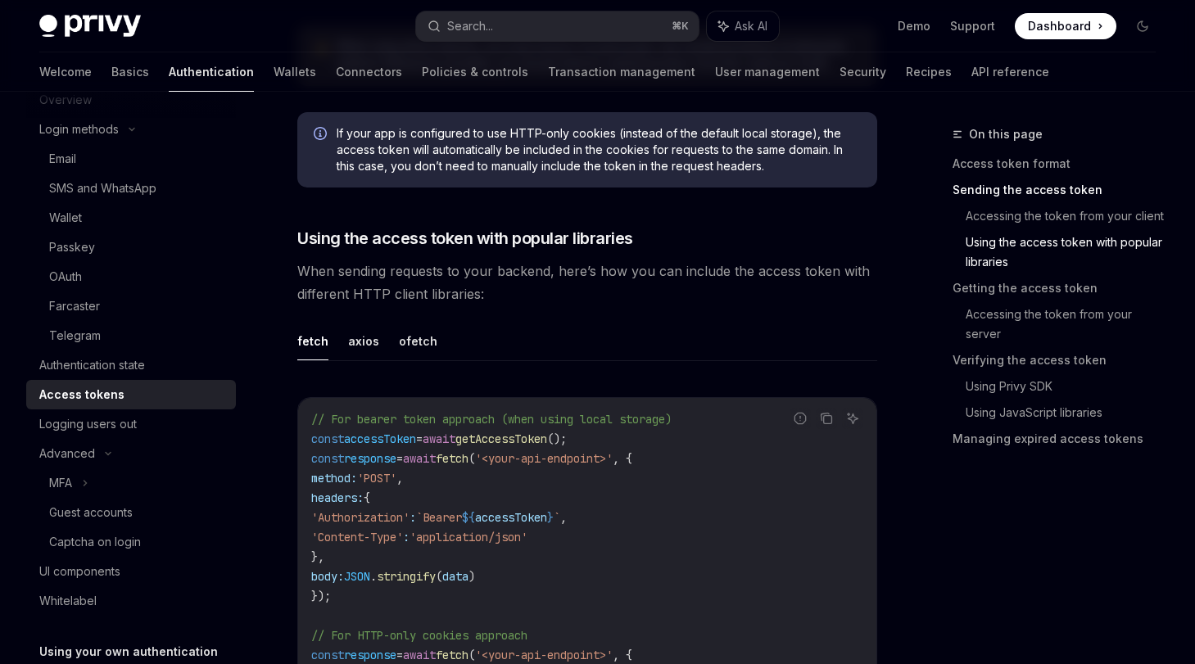
scroll to position [1800, 0]
